Goal: Use online tool/utility: Utilize a website feature to perform a specific function

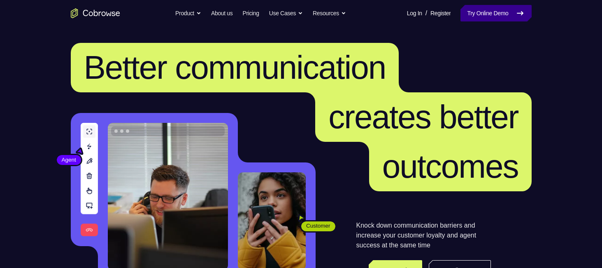
drag, startPoint x: 0, startPoint y: 0, endPoint x: 496, endPoint y: 12, distance: 495.9
click at [490, 17] on link "Try Online Demo" at bounding box center [496, 13] width 71 height 16
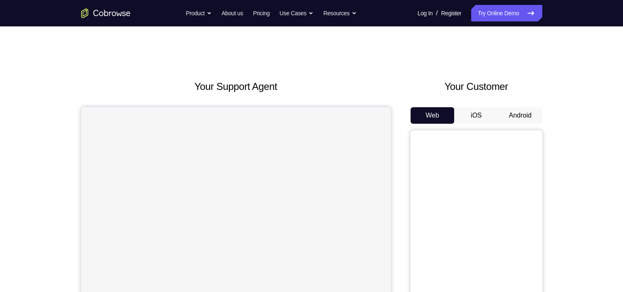
click at [506, 113] on button "Android" at bounding box center [520, 115] width 44 height 16
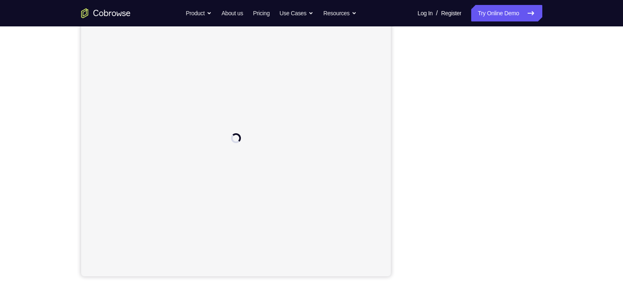
scroll to position [103, 0]
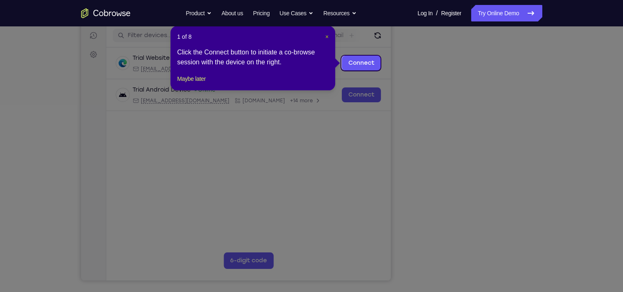
click at [328, 38] on span "×" at bounding box center [326, 36] width 3 height 7
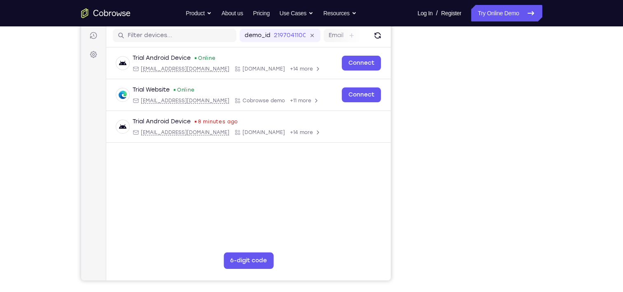
click at [575, 144] on div "Your Support Agent Your Customer Web iOS Android Next Steps We’d be happy to gi…" at bounding box center [311, 194] width 527 height 543
click at [576, 177] on div "Your Support Agent Your Customer Web iOS Android Next Steps We’d be happy to gi…" at bounding box center [311, 194] width 623 height 543
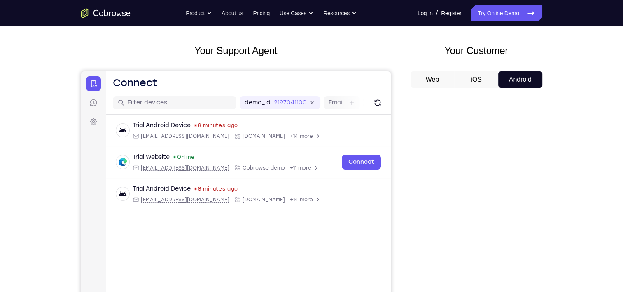
scroll to position [32, 0]
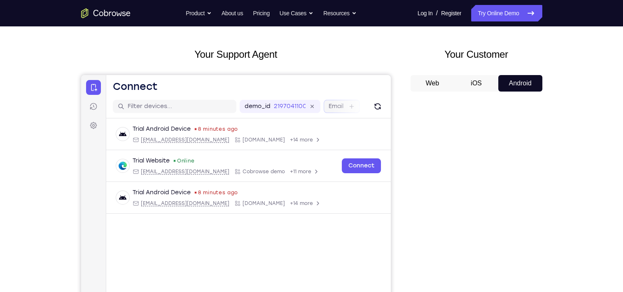
click at [333, 104] on label "Email" at bounding box center [335, 106] width 15 height 8
click at [346, 104] on input "Email" at bounding box center [347, 106] width 2 height 8
click at [278, 106] on label "User ID" at bounding box center [274, 106] width 21 height 8
click at [289, 106] on input "User ID" at bounding box center [290, 106] width 2 height 8
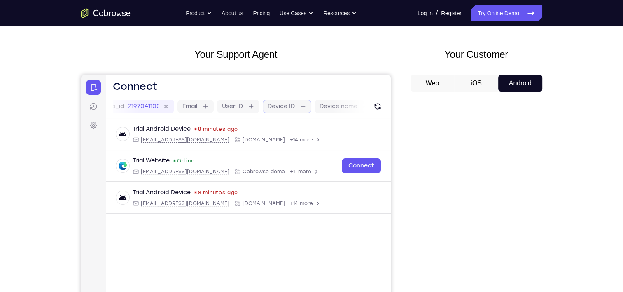
click at [283, 105] on label "Device ID" at bounding box center [280, 106] width 27 height 8
click at [298, 105] on input "Device ID" at bounding box center [299, 106] width 2 height 8
click at [306, 107] on div "Device name" at bounding box center [334, 106] width 59 height 13
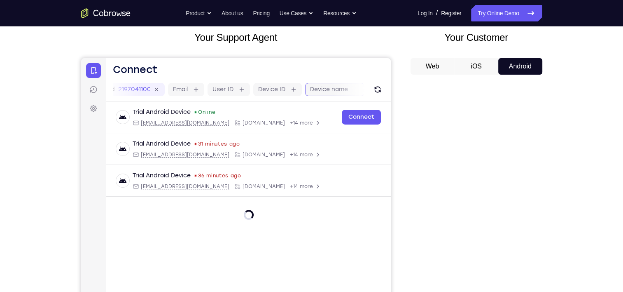
scroll to position [103, 0]
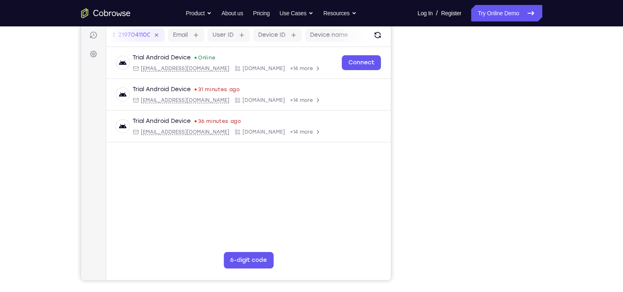
click at [304, 144] on div "Trial Android Device Online android@example.com Cobrowse.io +14 more android@ex…" at bounding box center [248, 114] width 285 height 135
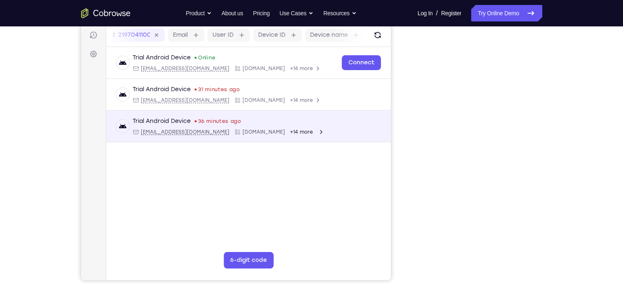
click at [292, 140] on div "Trial Android Device 36 minutes ago android@example.com Cobrowse.io +14 more an…" at bounding box center [248, 126] width 285 height 32
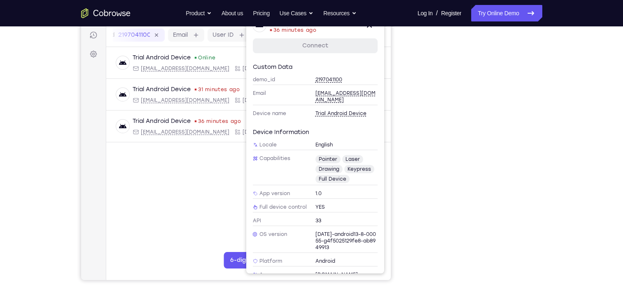
click at [209, 204] on main "demo_id 2197041100 2197041100 Email User ID Device ID Device name 6-digit code …" at bounding box center [248, 161] width 285 height 276
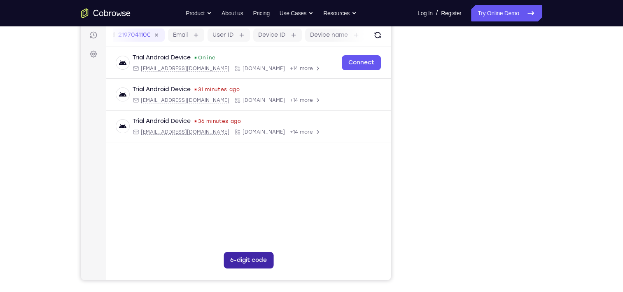
click at [233, 261] on button "6-digit code" at bounding box center [248, 260] width 50 height 16
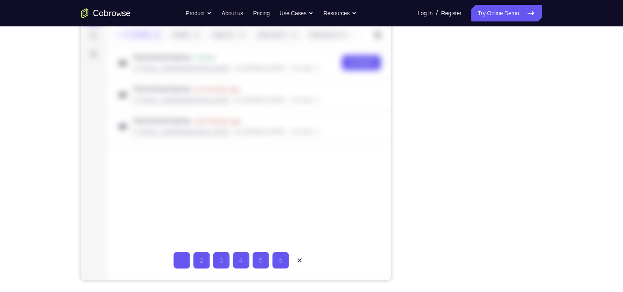
type input "1"
type input "2"
type input "3"
type input "4"
type input "5"
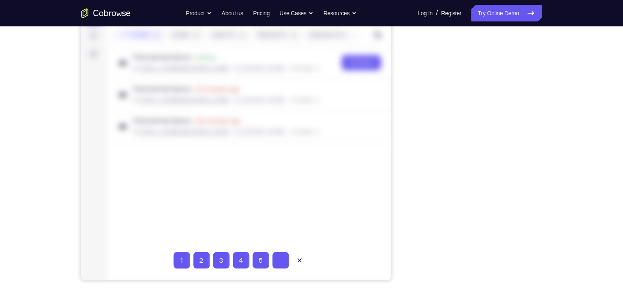
type input "6"
click at [301, 264] on icon at bounding box center [299, 260] width 8 height 8
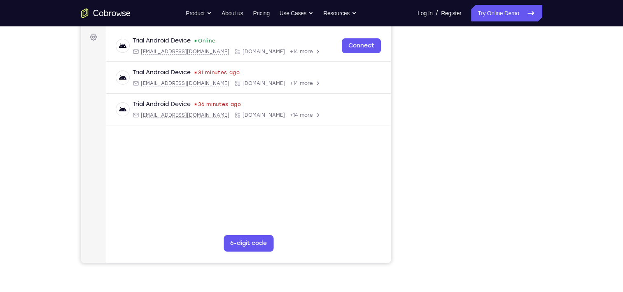
scroll to position [107, 0]
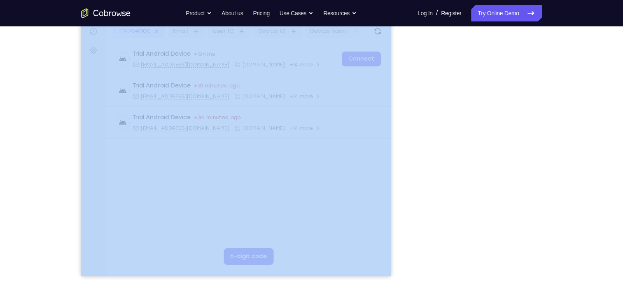
drag, startPoint x: 403, startPoint y: 173, endPoint x: 400, endPoint y: 148, distance: 25.2
click at [400, 148] on div "Your Support Agent Your Customer Web iOS Android" at bounding box center [311, 124] width 461 height 304
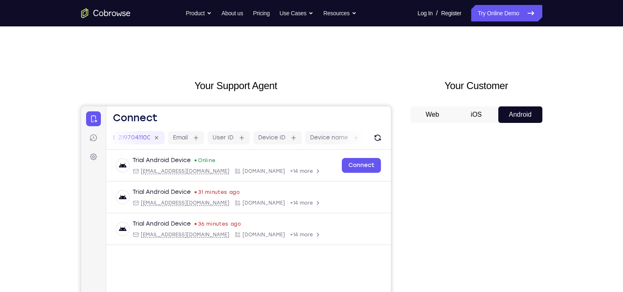
scroll to position [0, 0]
click at [473, 113] on button "iOS" at bounding box center [476, 115] width 44 height 16
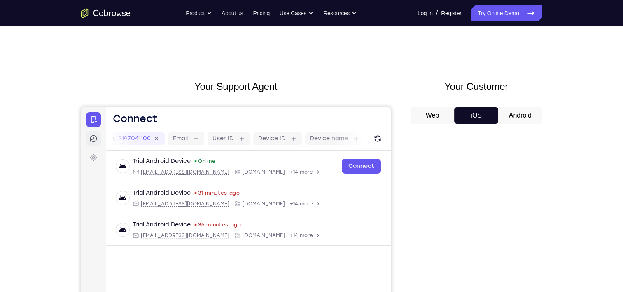
click at [94, 137] on icon at bounding box center [93, 138] width 8 height 8
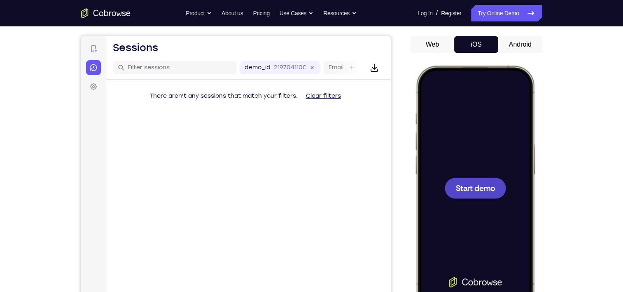
click at [508, 42] on button "Android" at bounding box center [520, 44] width 44 height 16
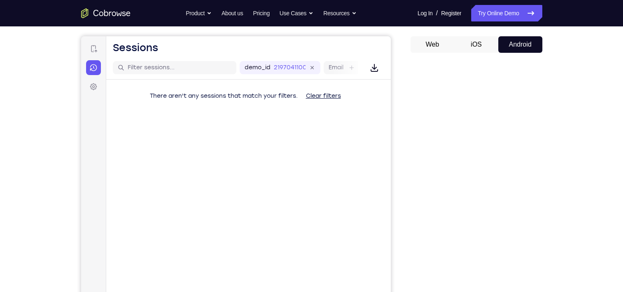
click at [480, 41] on button "iOS" at bounding box center [476, 44] width 44 height 16
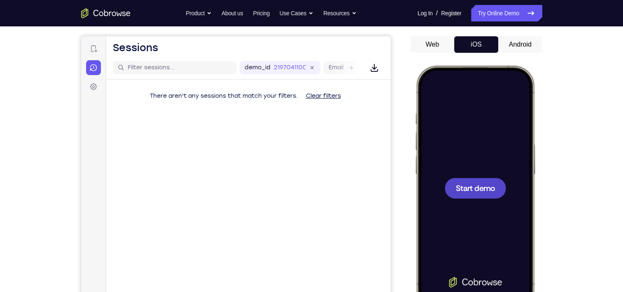
click at [480, 41] on button "iOS" at bounding box center [476, 44] width 44 height 16
click at [529, 47] on button "Android" at bounding box center [520, 44] width 44 height 16
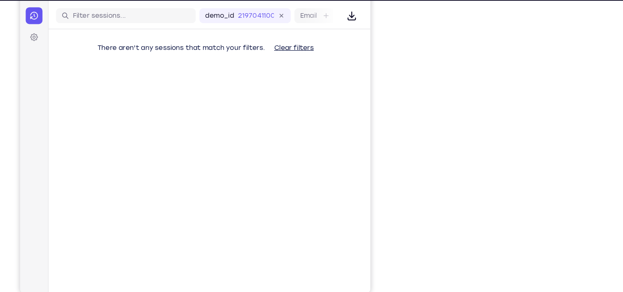
scroll to position [99, 0]
